Goal: Entertainment & Leisure: Consume media (video, audio)

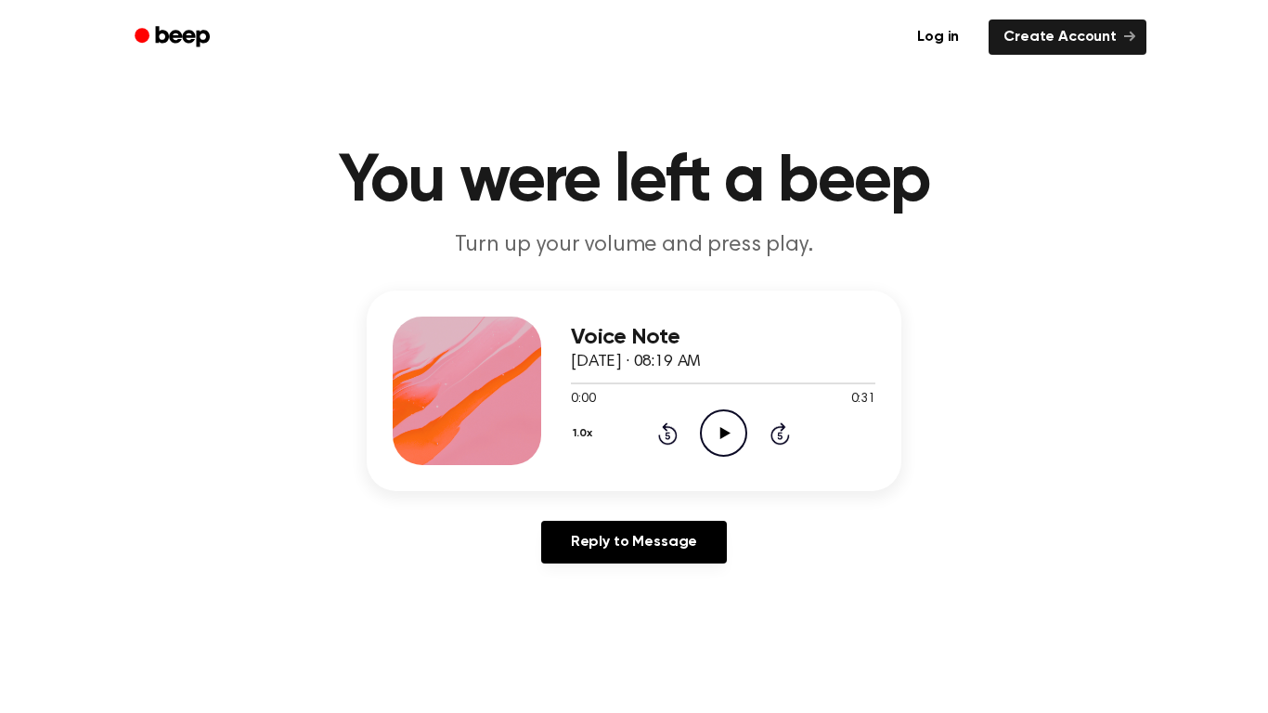
click at [732, 433] on icon "Play Audio" at bounding box center [723, 432] width 47 height 47
click at [706, 420] on icon "Play Audio" at bounding box center [723, 432] width 47 height 47
click at [716, 436] on icon "Play Audio" at bounding box center [723, 432] width 47 height 47
click at [716, 436] on icon "Pause Audio" at bounding box center [723, 432] width 47 height 47
click at [716, 436] on icon "Play Audio" at bounding box center [723, 432] width 47 height 47
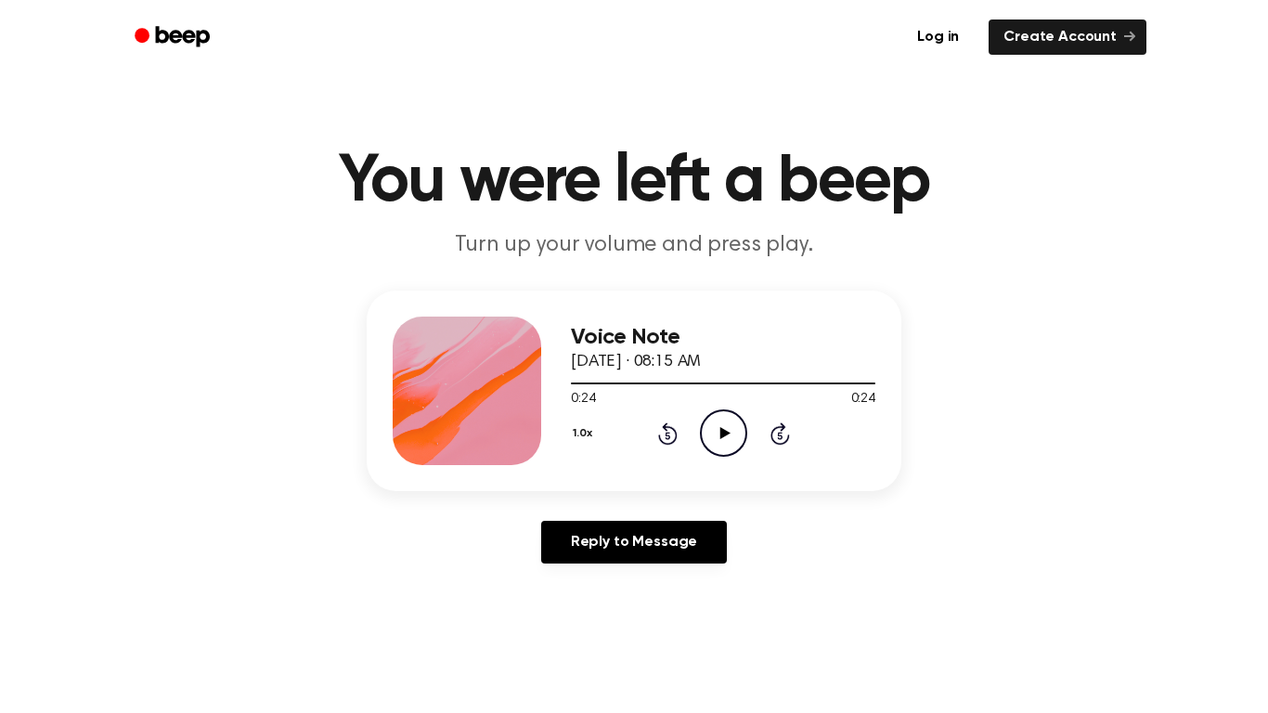
click at [722, 446] on icon "Play Audio" at bounding box center [723, 432] width 47 height 47
click at [722, 446] on icon "Pause Audio" at bounding box center [723, 432] width 47 height 47
